Goal: Information Seeking & Learning: Learn about a topic

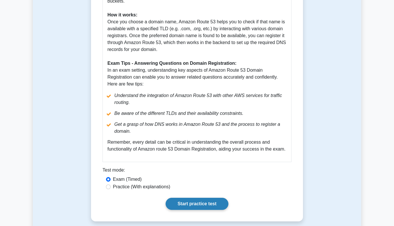
click at [194, 202] on link "Start practice test" at bounding box center [197, 204] width 63 height 12
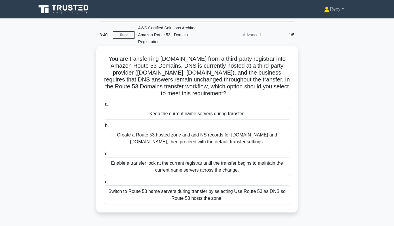
drag, startPoint x: 178, startPoint y: 189, endPoint x: 182, endPoint y: 110, distance: 79.1
click at [182, 110] on div "a. Keep the current name servers during transfer. b. c. d." at bounding box center [197, 153] width 194 height 106
click at [181, 111] on div "Keep the current name servers during transfer." at bounding box center [197, 114] width 187 height 12
click at [104, 106] on input "a. Keep the current name servers during transfer." at bounding box center [104, 105] width 0 height 4
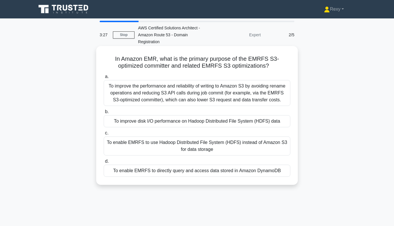
click at [180, 115] on div "To improve disk I/O performance on Hadoop Distributed File System (HDFS) data" at bounding box center [197, 121] width 187 height 12
click at [104, 111] on input "b. To improve disk I/O performance on Hadoop Distributed File System (HDFS) data" at bounding box center [104, 112] width 0 height 4
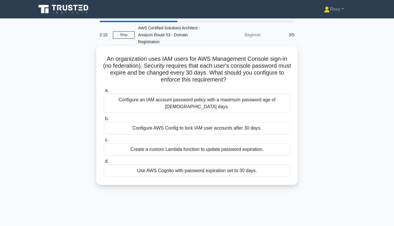
click at [179, 94] on div "Configure an IAM account password policy with a maximum password age of 30 days." at bounding box center [197, 103] width 187 height 19
click at [104, 93] on input "a. Configure an IAM account password policy with a maximum password age of 30 d…" at bounding box center [104, 91] width 0 height 4
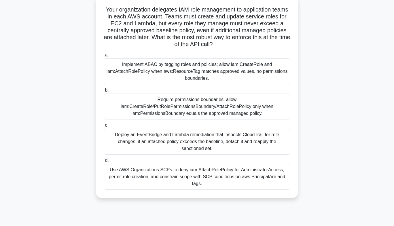
scroll to position [85, 0]
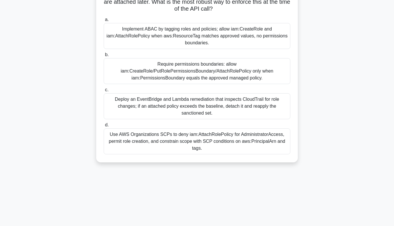
click at [185, 104] on div "Deploy an EventBridge and Lambda remediation that inspects CloudTrail for role …" at bounding box center [197, 106] width 187 height 26
click at [104, 92] on input "c. Deploy an EventBridge and Lambda remediation that inspects CloudTrail for ro…" at bounding box center [104, 90] width 0 height 4
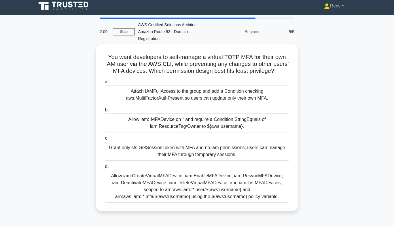
scroll to position [0, 0]
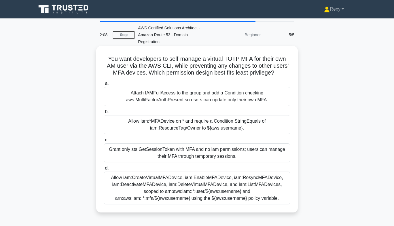
click at [184, 125] on div "Allow iam:*MFADevice on * and require a Condition StringEquals of iam:ResourceT…" at bounding box center [197, 124] width 187 height 19
click at [104, 114] on input "b. Allow iam:*MFADevice on * and require a Condition StringEquals of iam:Resour…" at bounding box center [104, 112] width 0 height 4
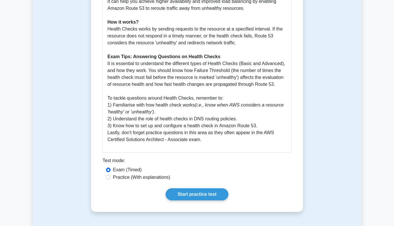
scroll to position [316, 0]
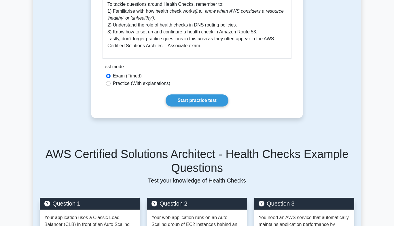
click at [156, 85] on label "Practice (With explanations)" at bounding box center [141, 83] width 57 height 7
click at [111, 85] on input "Practice (With explanations)" at bounding box center [108, 83] width 5 height 5
radio input "true"
click at [191, 104] on link "Start practice test" at bounding box center [197, 101] width 63 height 12
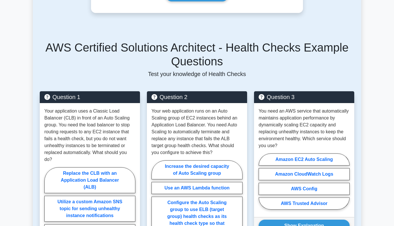
scroll to position [437, 0]
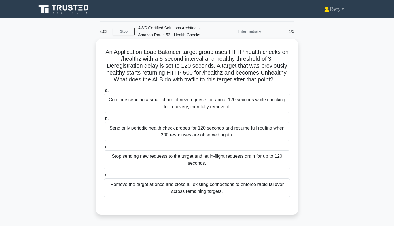
click at [175, 160] on div "Stop sending new requests to the target and let in-flight requests drain for up…" at bounding box center [197, 160] width 187 height 19
click at [104, 149] on input "c. Stop sending new requests to the target and let in-flight requests drain for…" at bounding box center [104, 147] width 0 height 4
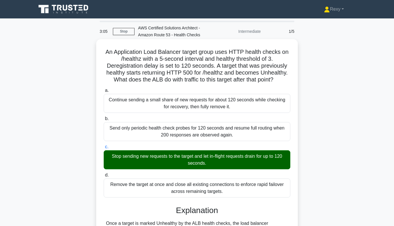
drag, startPoint x: 102, startPoint y: 52, endPoint x: 280, endPoint y: 82, distance: 180.1
click at [280, 82] on div "An Application Load Balancer target group uses HTTP health checks on /healthz w…" at bounding box center [197, 209] width 197 height 335
copy h5 "An Application Load Balancer target group uses HTTP health checks on /healthz w…"
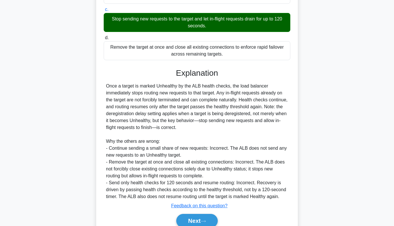
scroll to position [146, 0]
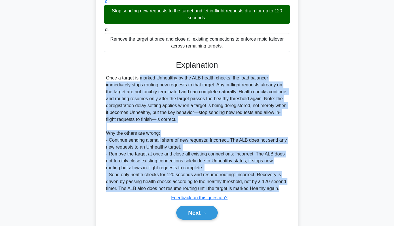
drag, startPoint x: 106, startPoint y: 77, endPoint x: 285, endPoint y: 189, distance: 210.4
click at [285, 189] on div "Once a target is marked Unhealthy by the ALB health checks, the load balancer i…" at bounding box center [197, 134] width 182 height 118
copy div "Lore i dolors am consec Adipiscin el sed DOE tempor incidi, utl etdo magnaali e…"
click at [192, 215] on button "Next" at bounding box center [196, 213] width 41 height 14
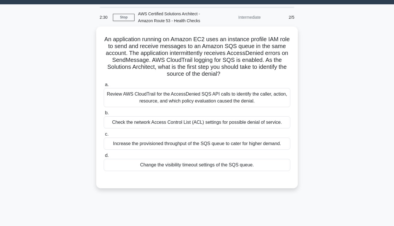
scroll to position [13, 0]
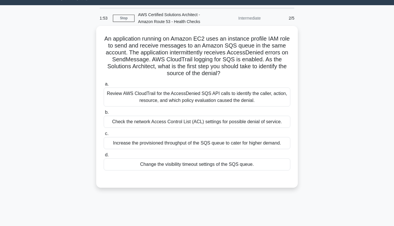
click at [211, 96] on div "Review AWS CloudTrail for the AccessDenied SQS API calls to identify the caller…" at bounding box center [197, 97] width 187 height 19
click at [104, 86] on input "a. Review AWS CloudTrail for the AccessDenied SQS API calls to identify the cal…" at bounding box center [104, 84] width 0 height 4
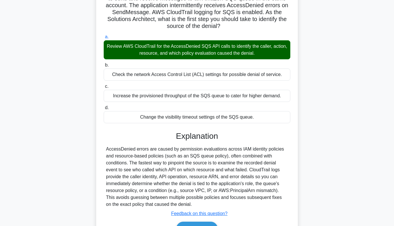
scroll to position [0, 0]
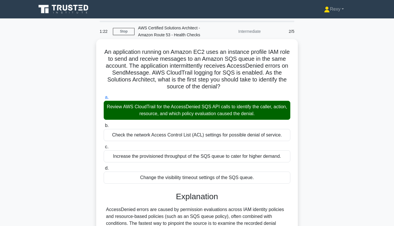
drag, startPoint x: 104, startPoint y: 52, endPoint x: 221, endPoint y: 90, distance: 123.2
click at [221, 90] on h5 "An application running on Amazon EC2 uses an instance profile IAM role to send …" at bounding box center [197, 69] width 188 height 42
copy h5 "An application running on Amazon EC2 uses an instance profile IAM role to send …"
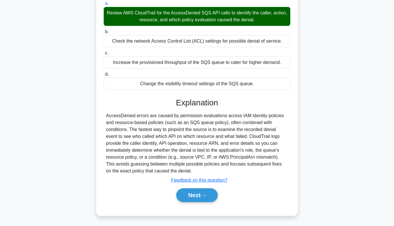
drag, startPoint x: 106, startPoint y: 117, endPoint x: 187, endPoint y: 171, distance: 96.7
click at [187, 171] on div "AccessDenied errors are caused by permission evaluations across IAM identity po…" at bounding box center [197, 143] width 182 height 62
copy div "AccessDenied errors are caused by permission evaluations across IAM identity po…"
click at [189, 196] on button "Next" at bounding box center [196, 196] width 41 height 14
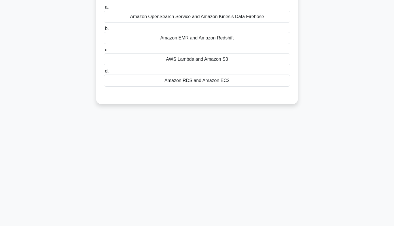
scroll to position [0, 0]
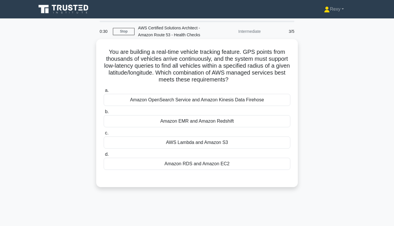
click at [219, 101] on div "Amazon OpenSearch Service and Amazon Kinesis Data Firehose" at bounding box center [197, 100] width 187 height 12
click at [104, 93] on input "a. Amazon OpenSearch Service and Amazon Kinesis Data Firehose" at bounding box center [104, 91] width 0 height 4
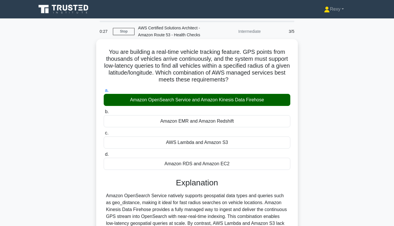
drag, startPoint x: 106, startPoint y: 50, endPoint x: 246, endPoint y: 80, distance: 143.0
click at [246, 80] on h5 "You are building a real-time vehicle tracking feature. GPS points from thousand…" at bounding box center [197, 65] width 188 height 35
copy h5 "You are building a real-time vehicle tracking feature. GPS points from thousand…"
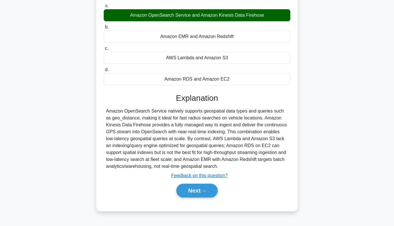
drag, startPoint x: 104, startPoint y: 111, endPoint x: 217, endPoint y: 168, distance: 127.2
click at [217, 168] on div "a. Amazon OpenSearch Service and Amazon Kinesis Data Firehose b. Amazon EMR and…" at bounding box center [197, 103] width 188 height 204
copy div "Amazon OpenSearch Service natively supports geospatial data types and queries s…"
click at [205, 187] on button "Next" at bounding box center [196, 191] width 41 height 14
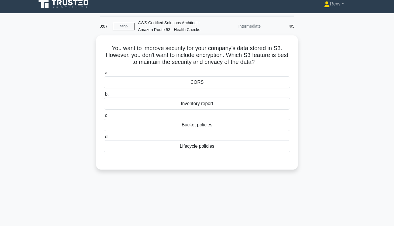
scroll to position [6, 0]
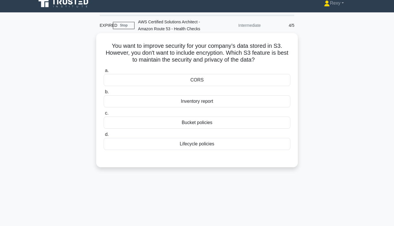
click at [215, 126] on div "Bucket policies" at bounding box center [197, 123] width 187 height 12
click at [104, 115] on input "c. Bucket policies" at bounding box center [104, 114] width 0 height 4
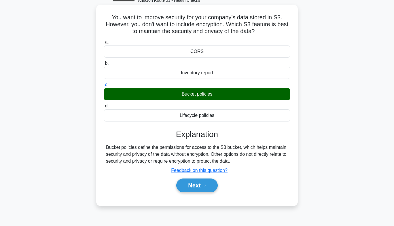
scroll to position [8, 0]
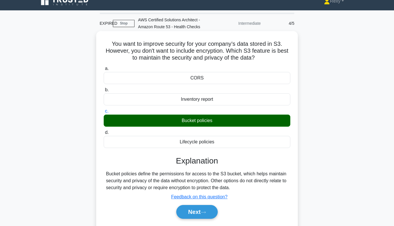
drag, startPoint x: 109, startPoint y: 42, endPoint x: 257, endPoint y: 59, distance: 149.0
click at [257, 59] on h5 "You want to improve security for your company’s data stored in S3. However, you…" at bounding box center [197, 50] width 188 height 21
copy h5 "You want to improve security for your company’s data stored in S3. However, you…"
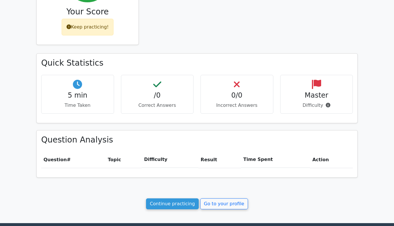
scroll to position [130, 0]
